Goal: Transaction & Acquisition: Subscribe to service/newsletter

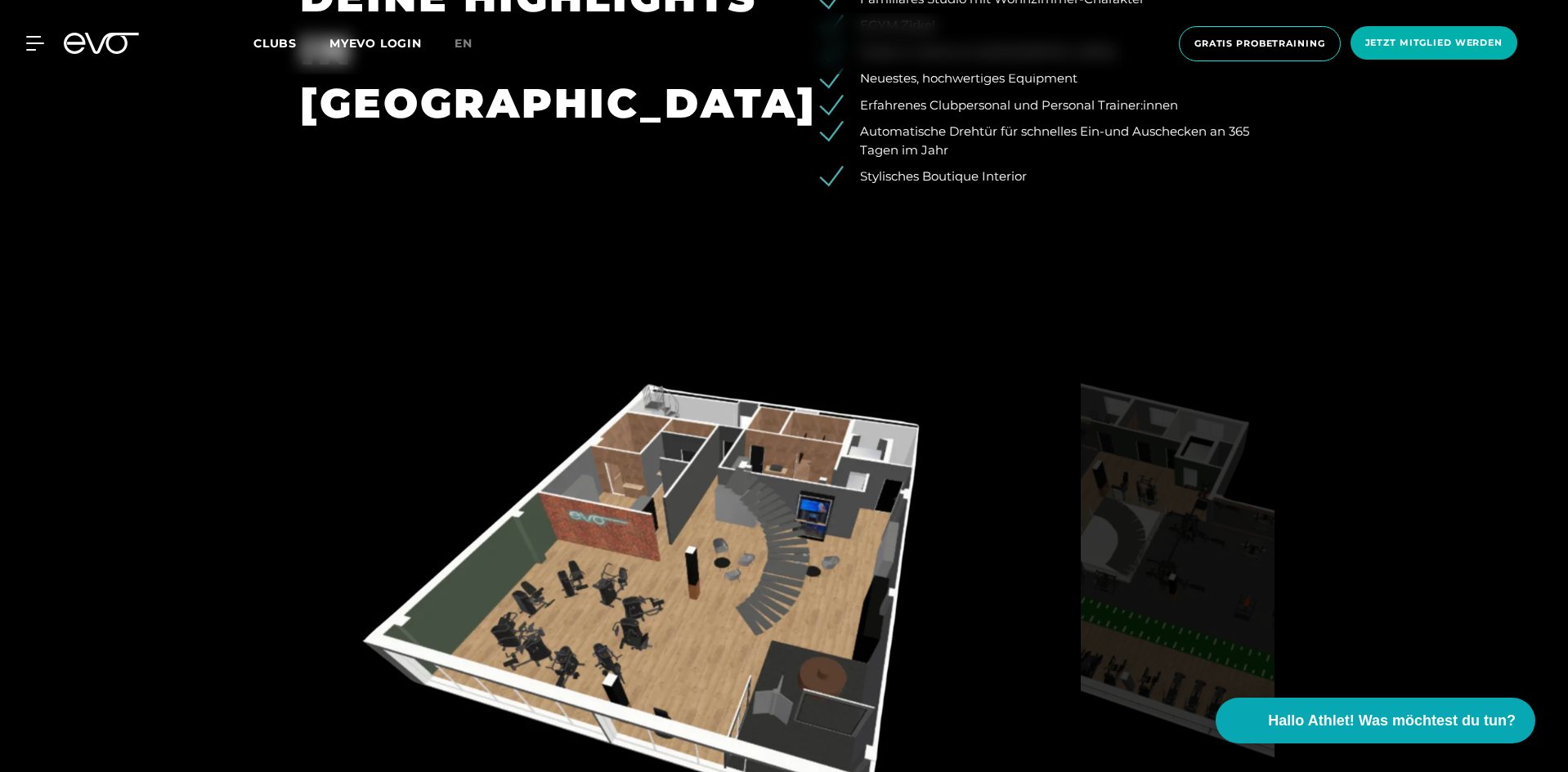
scroll to position [2697, 0]
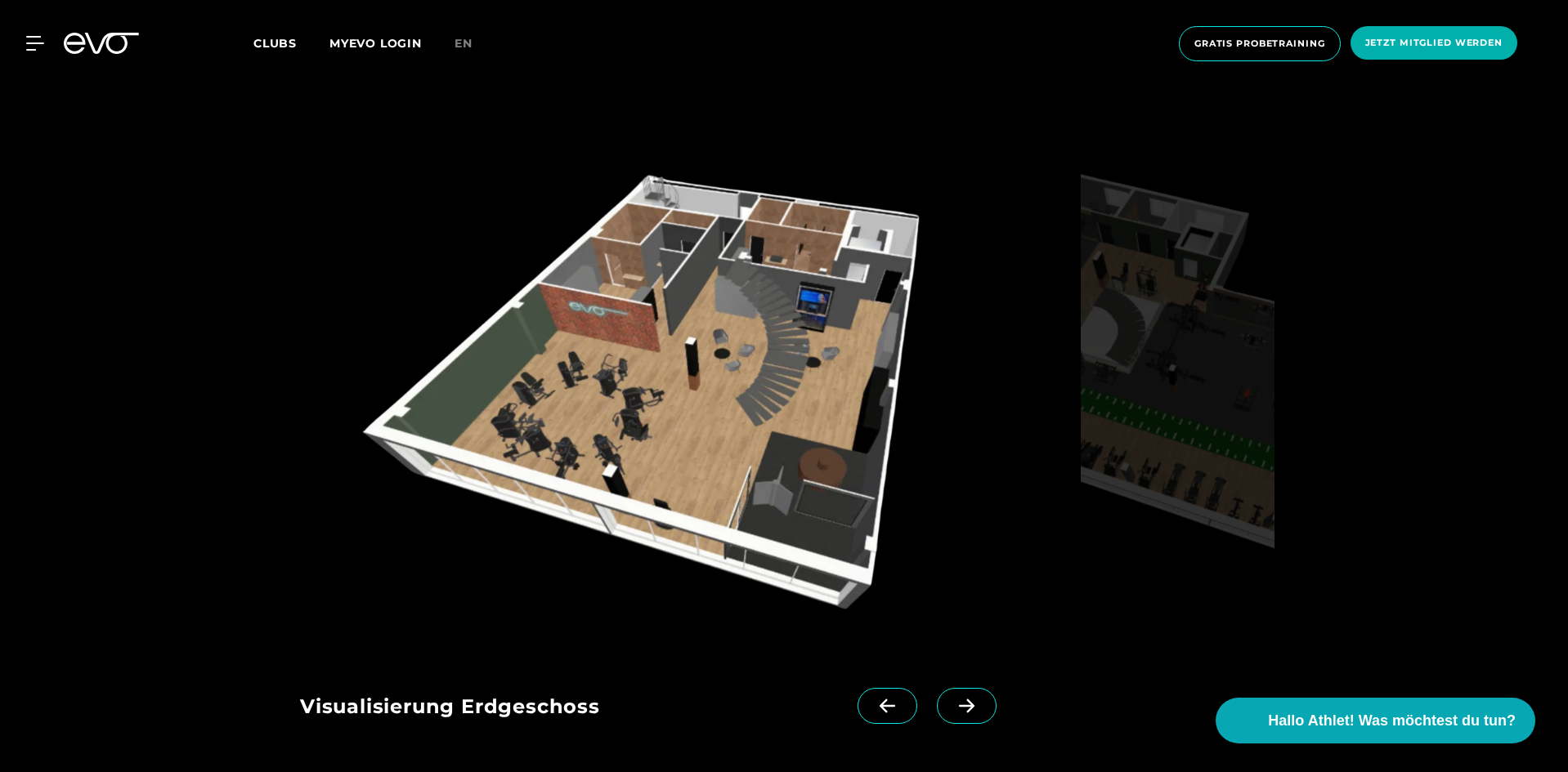
click at [952, 703] on icon at bounding box center [966, 706] width 29 height 15
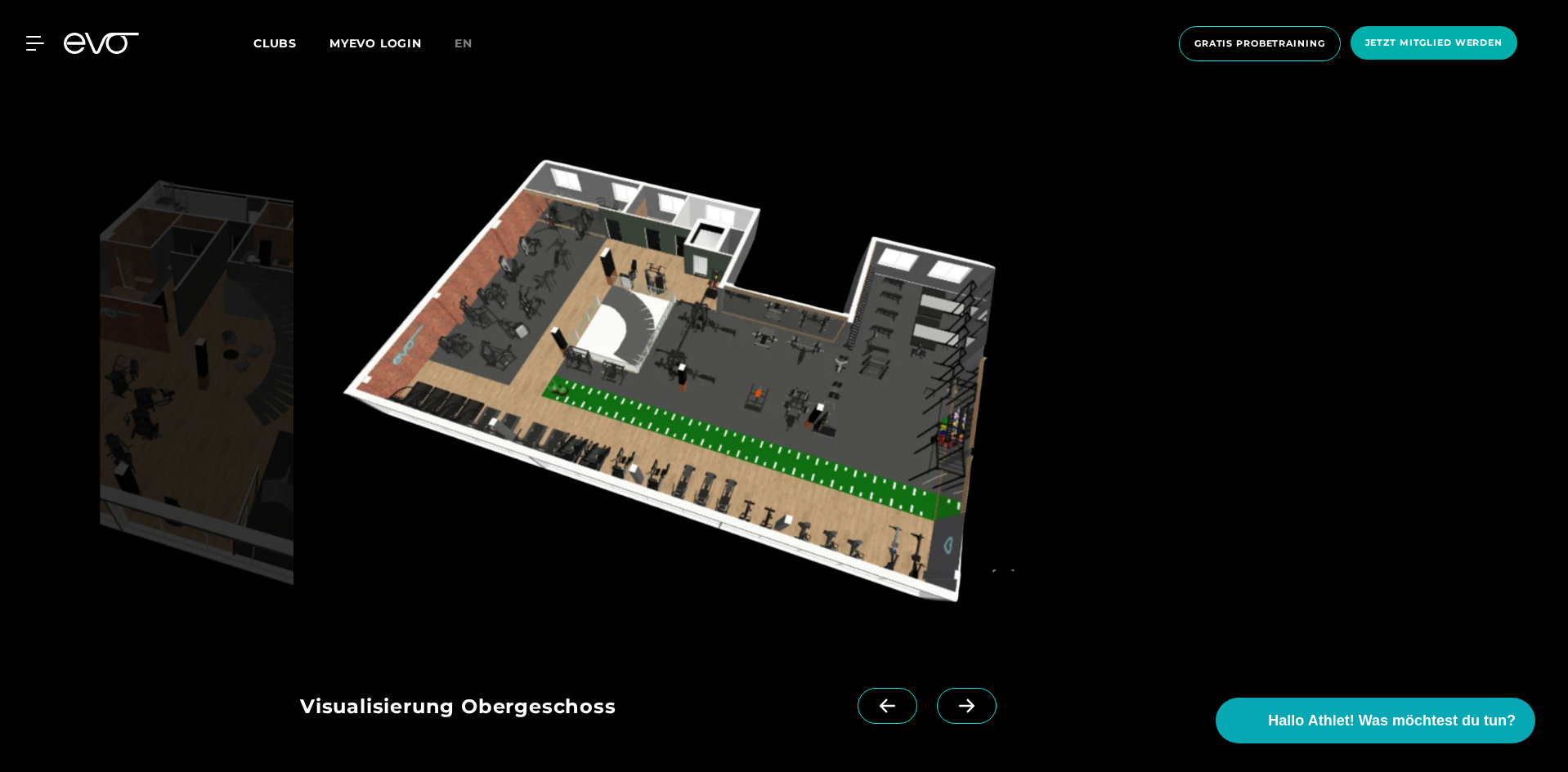
click at [952, 703] on icon at bounding box center [966, 706] width 29 height 15
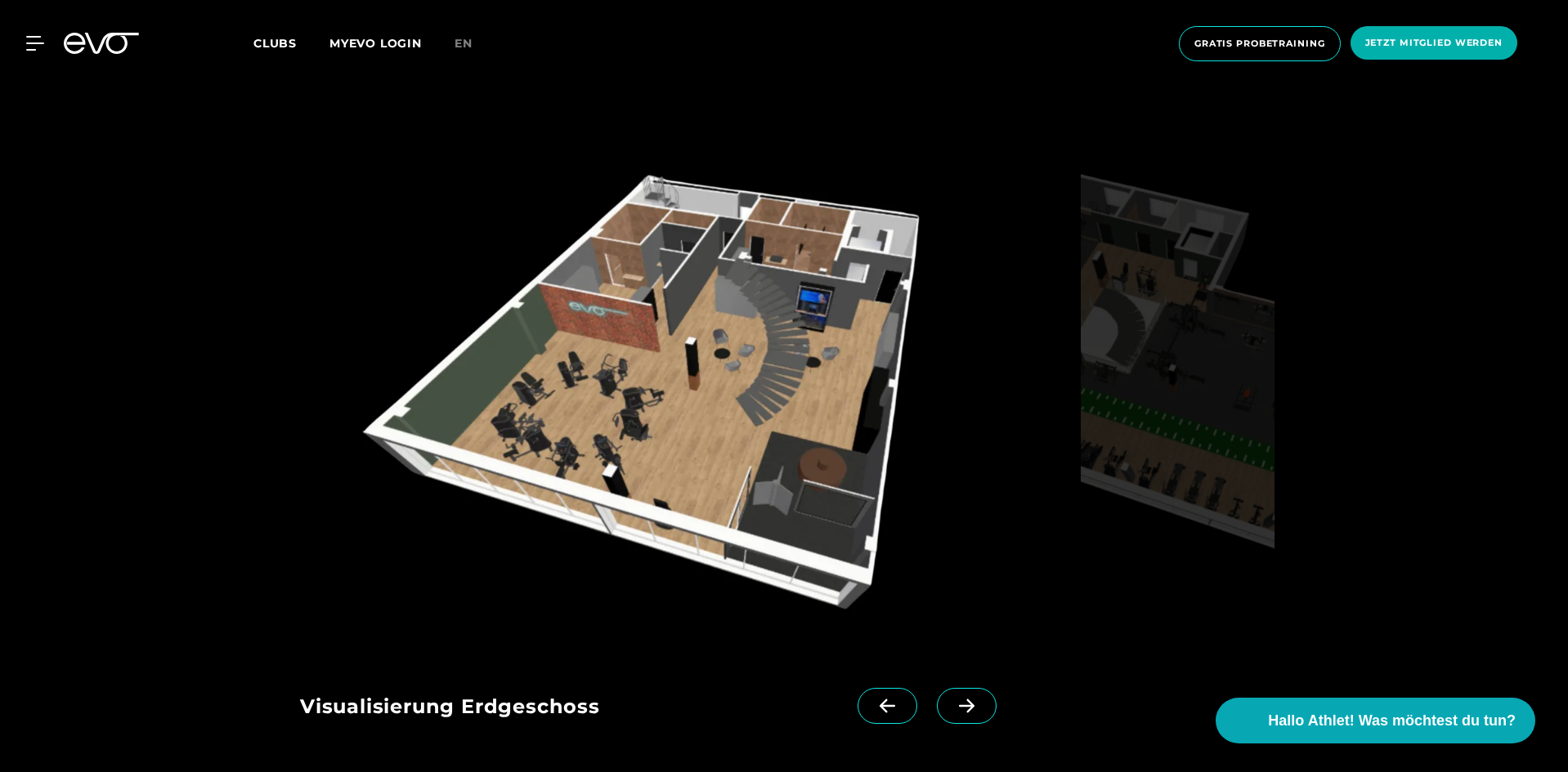
click at [952, 699] on icon at bounding box center [966, 706] width 29 height 15
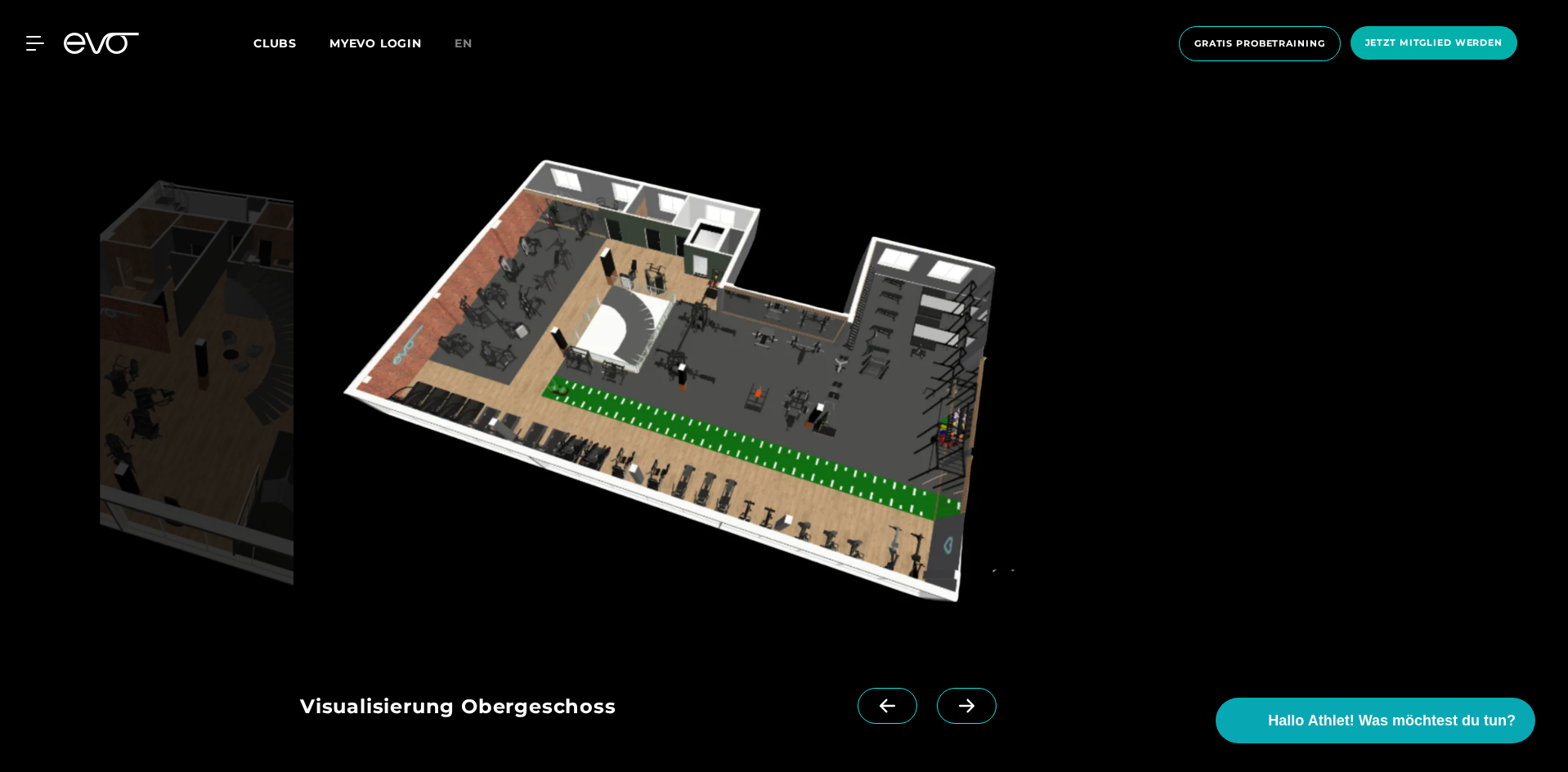
click at [952, 699] on icon at bounding box center [966, 706] width 29 height 15
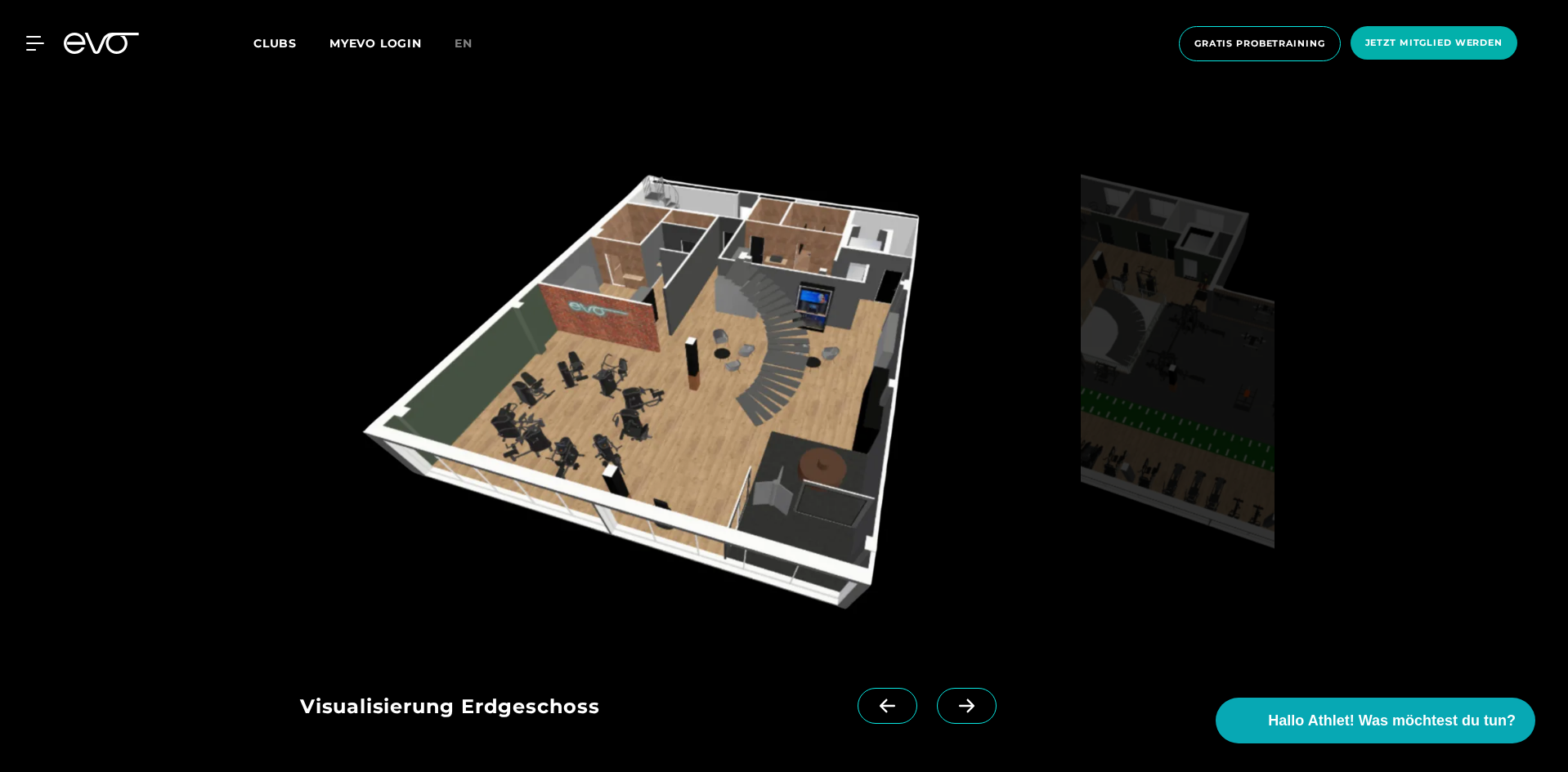
click at [959, 711] on icon at bounding box center [966, 706] width 16 height 14
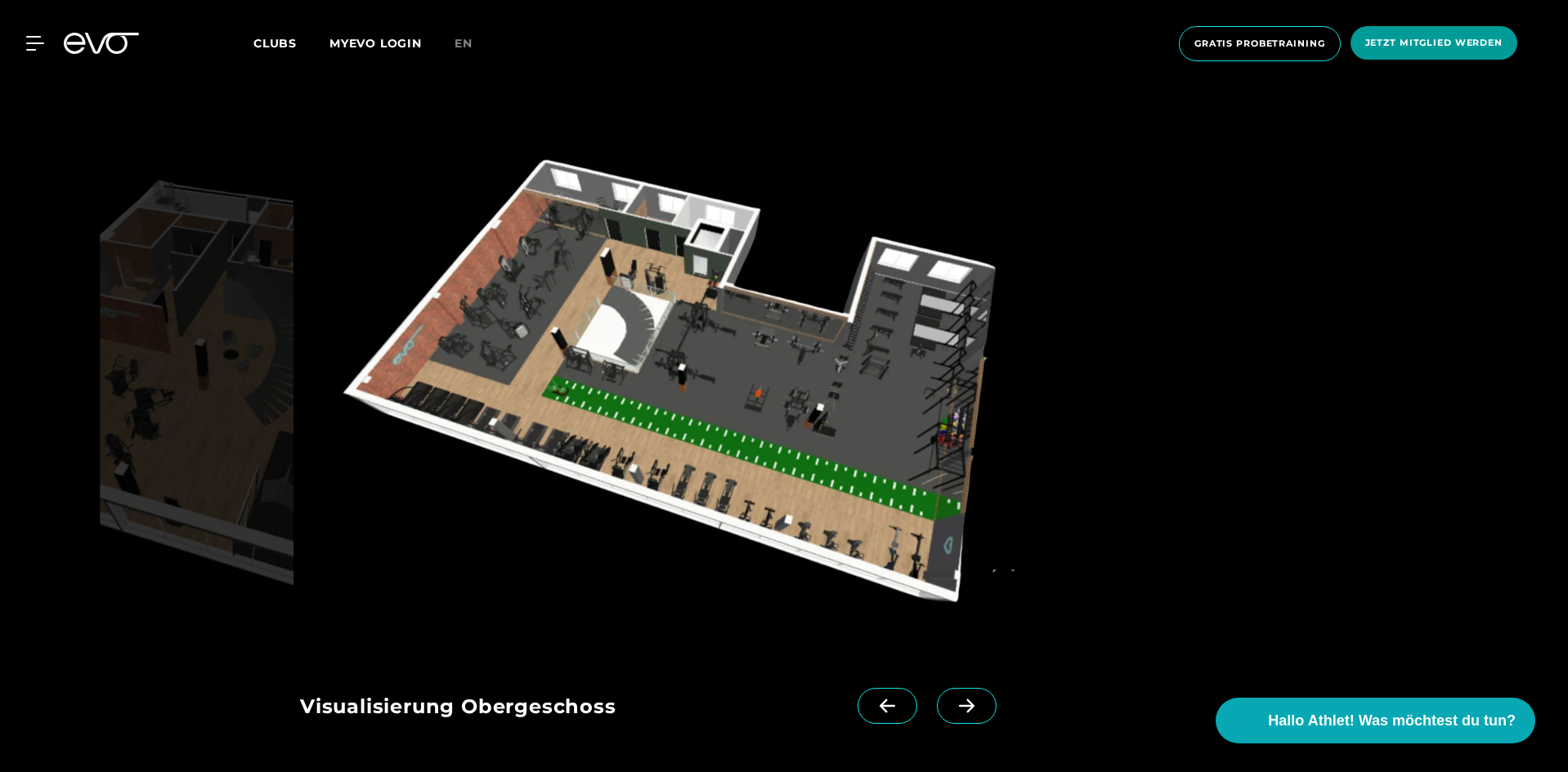
click at [1431, 44] on span "Jetzt Mitglied werden" at bounding box center [1433, 42] width 138 height 14
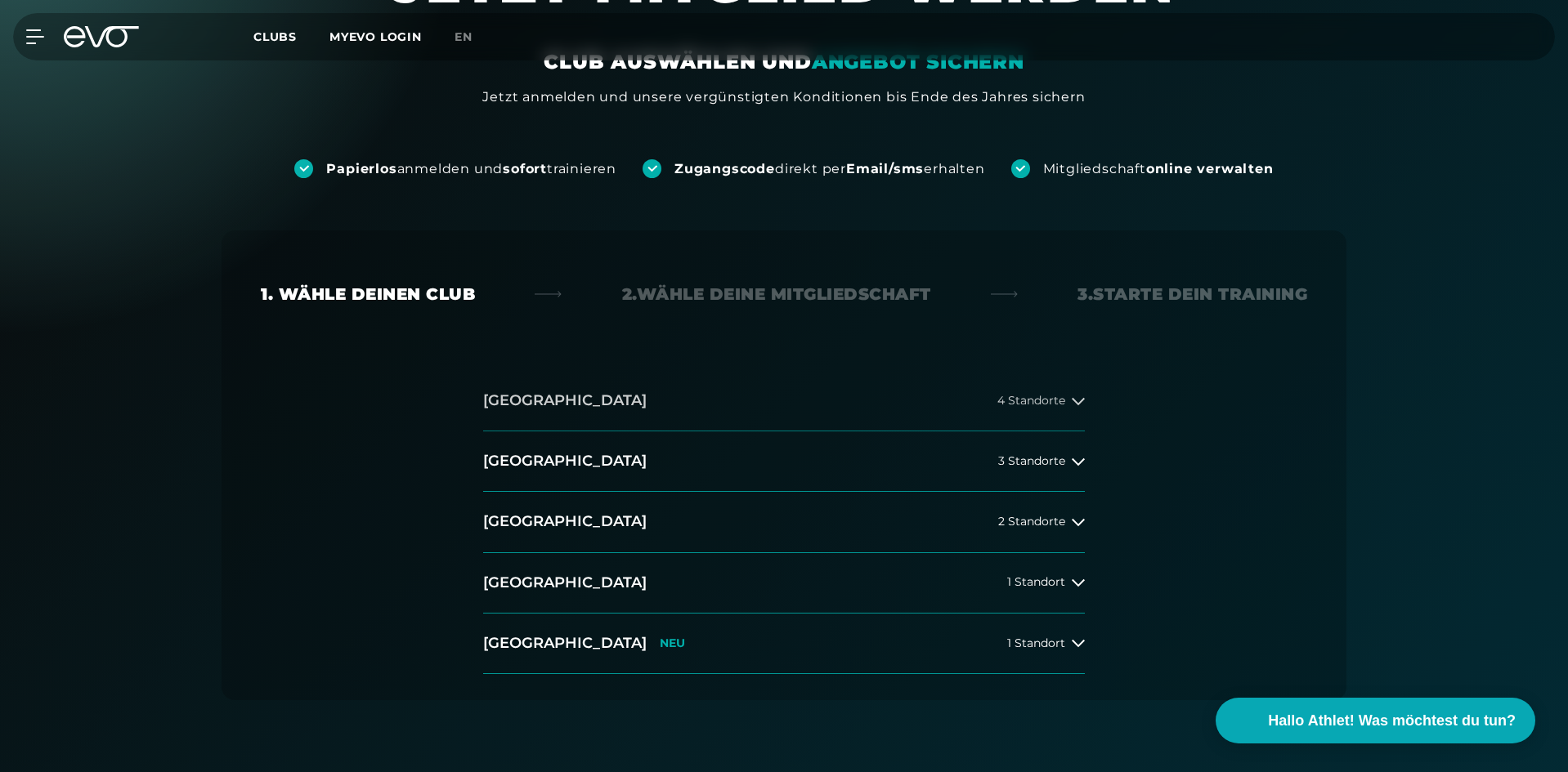
scroll to position [327, 0]
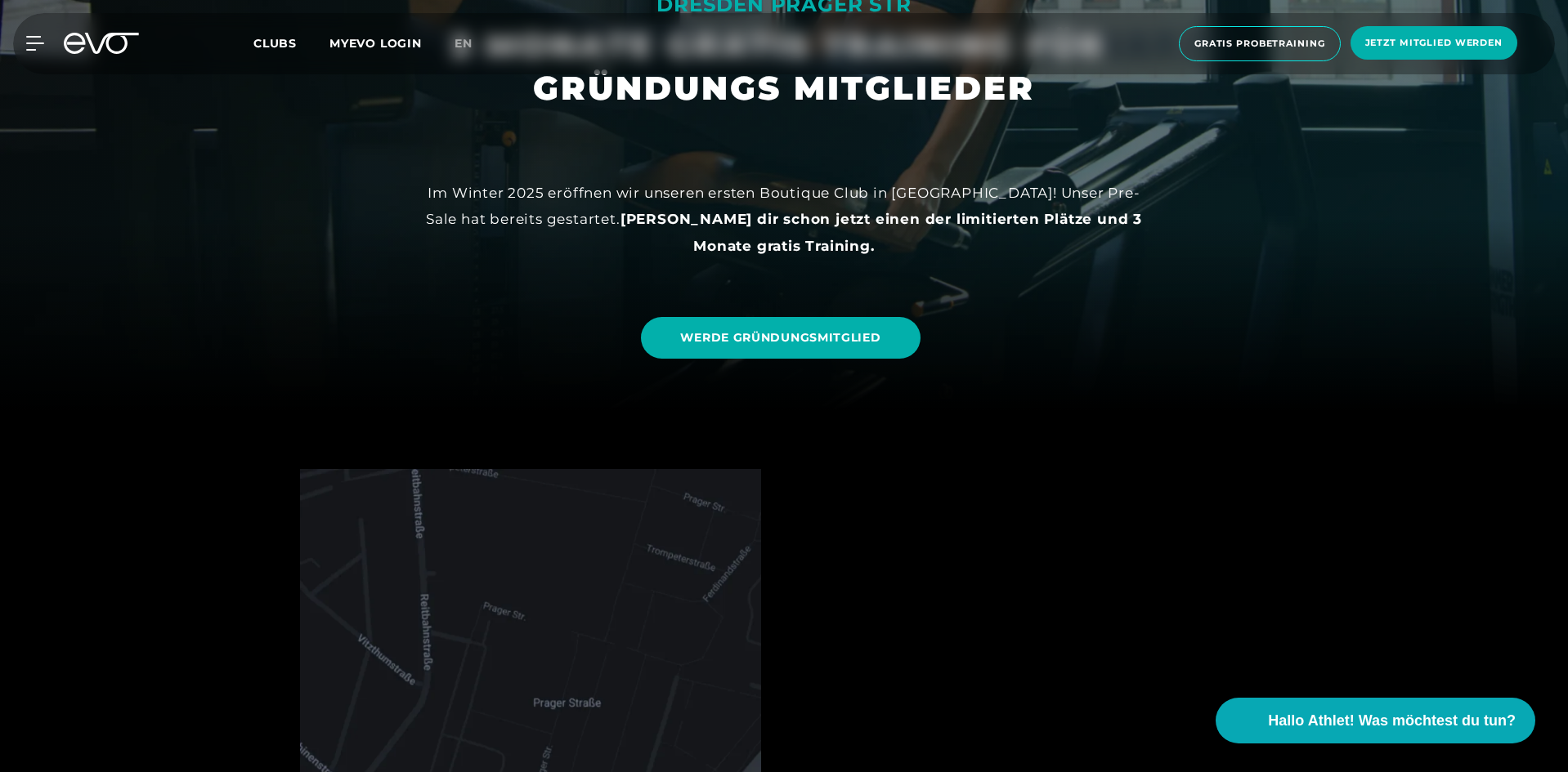
scroll to position [409, 0]
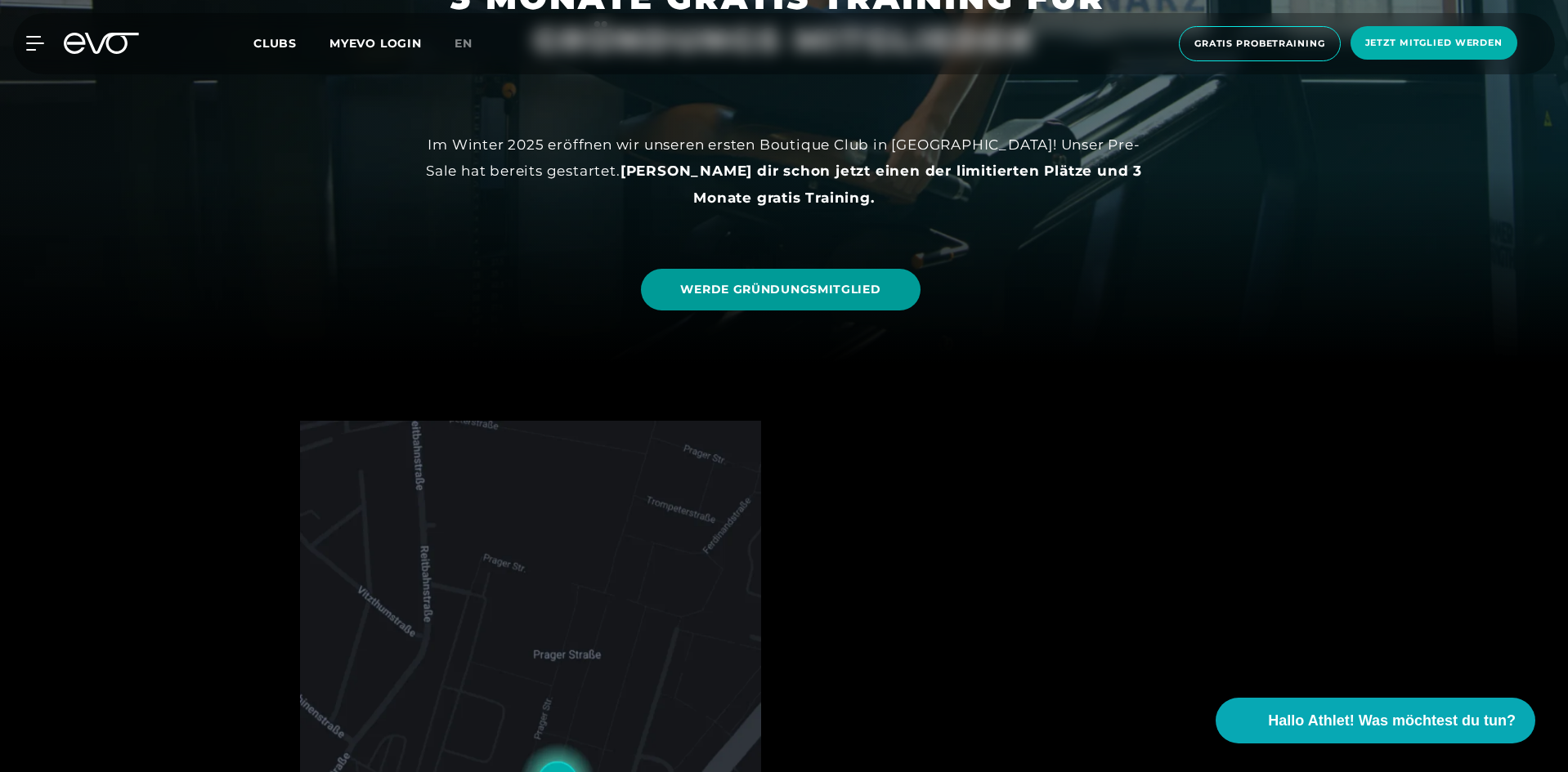
click at [758, 308] on link "WERDE GRÜNDUNGSMITGLIED" at bounding box center [780, 289] width 279 height 42
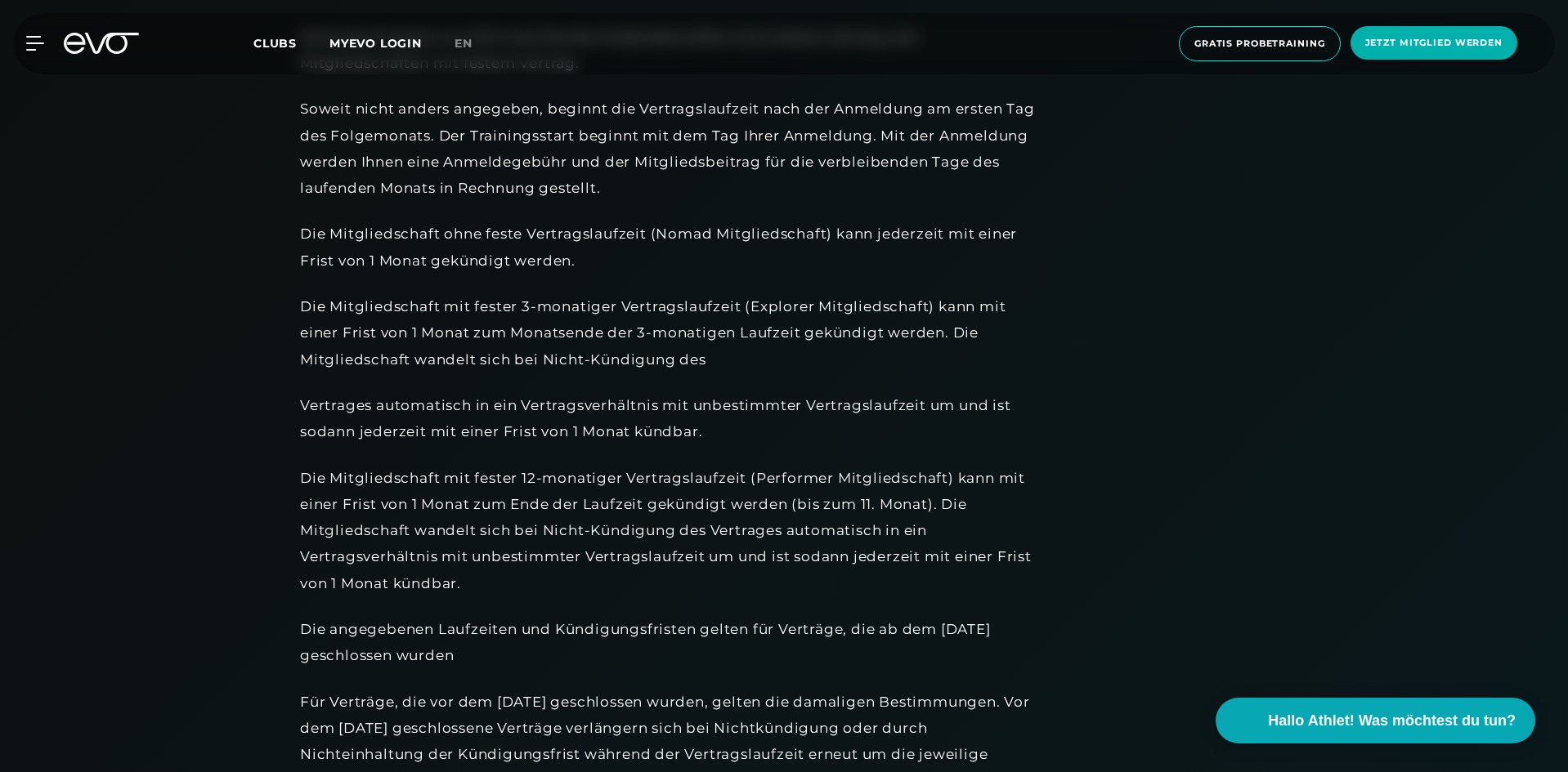
scroll to position [1553, 0]
